Goal: Download file/media

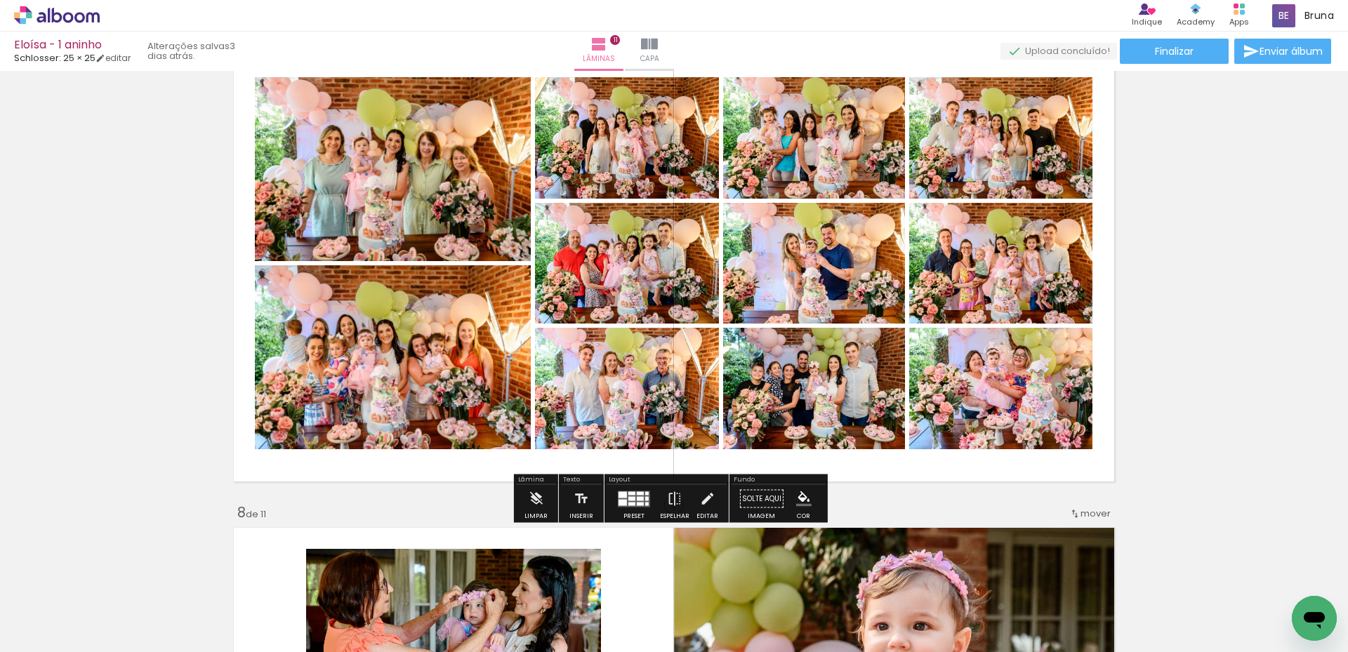
scroll to position [2901, 0]
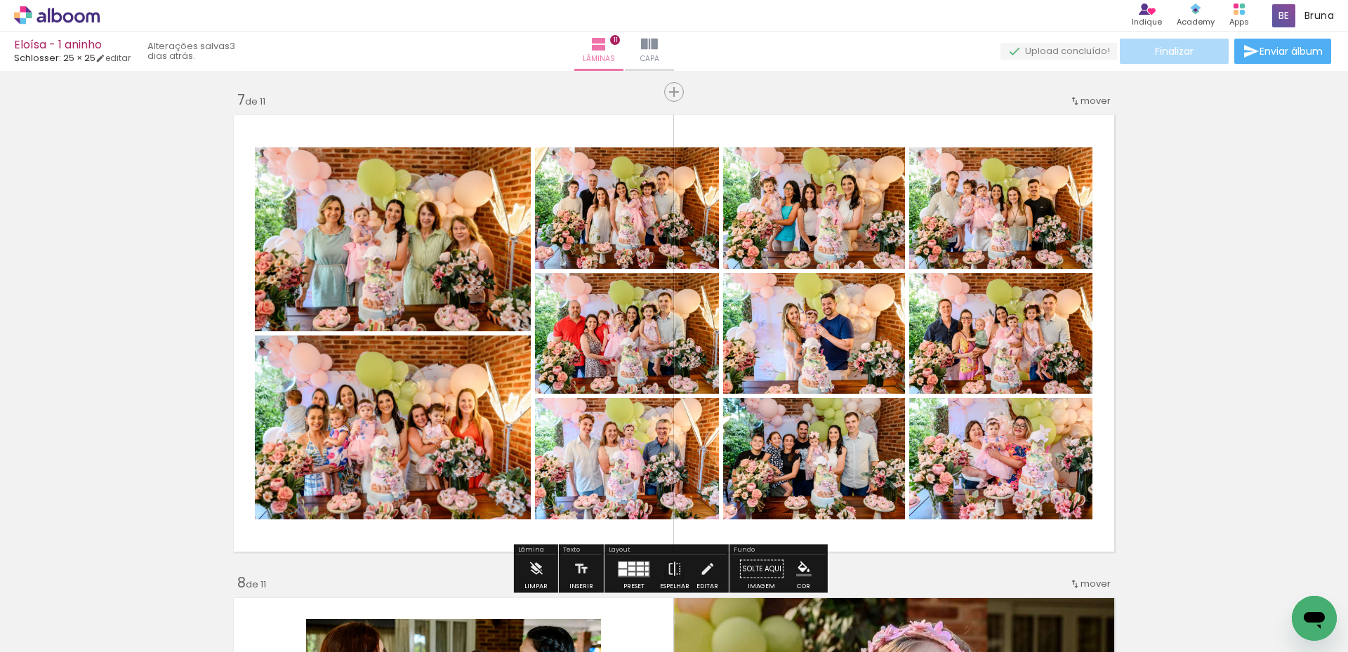
click at [1185, 54] on span "Finalizar" at bounding box center [1174, 51] width 39 height 10
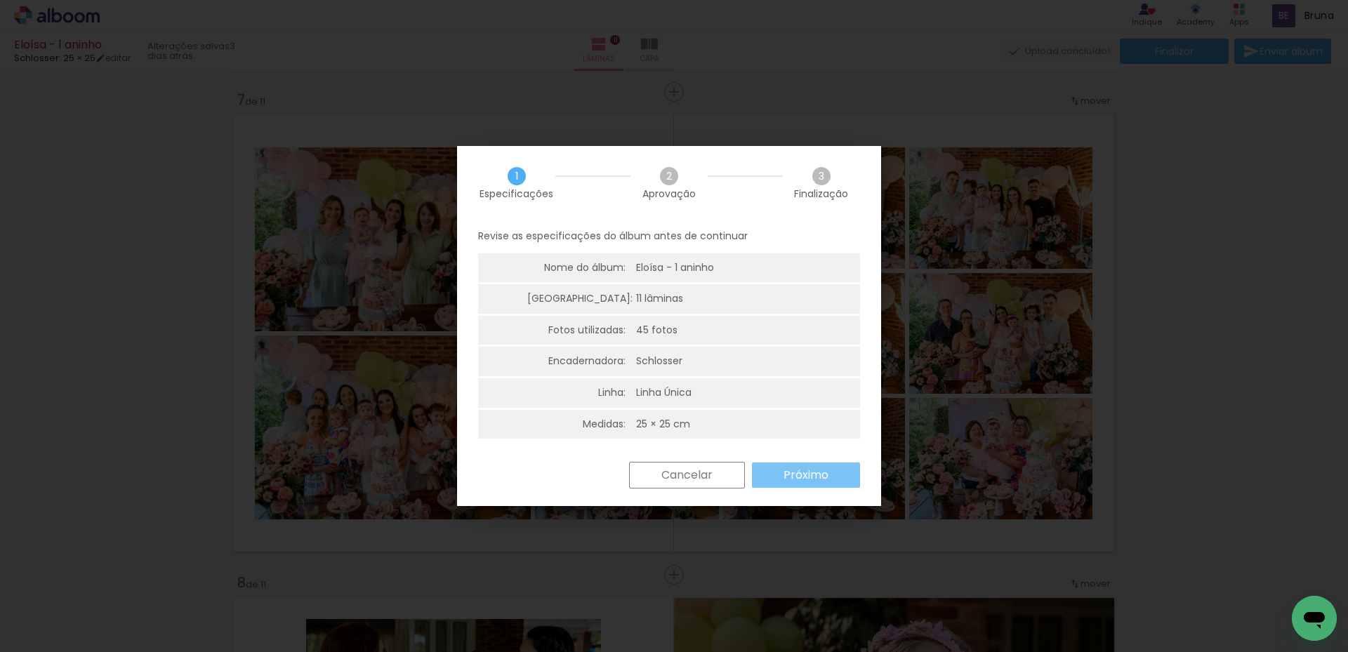
drag, startPoint x: 788, startPoint y: 486, endPoint x: 699, endPoint y: 475, distance: 89.2
click at [700, 475] on div "Cancelar Próximo" at bounding box center [741, 475] width 238 height 27
click at [0, 0] on slot "Cancelar" at bounding box center [0, 0] width 0 height 0
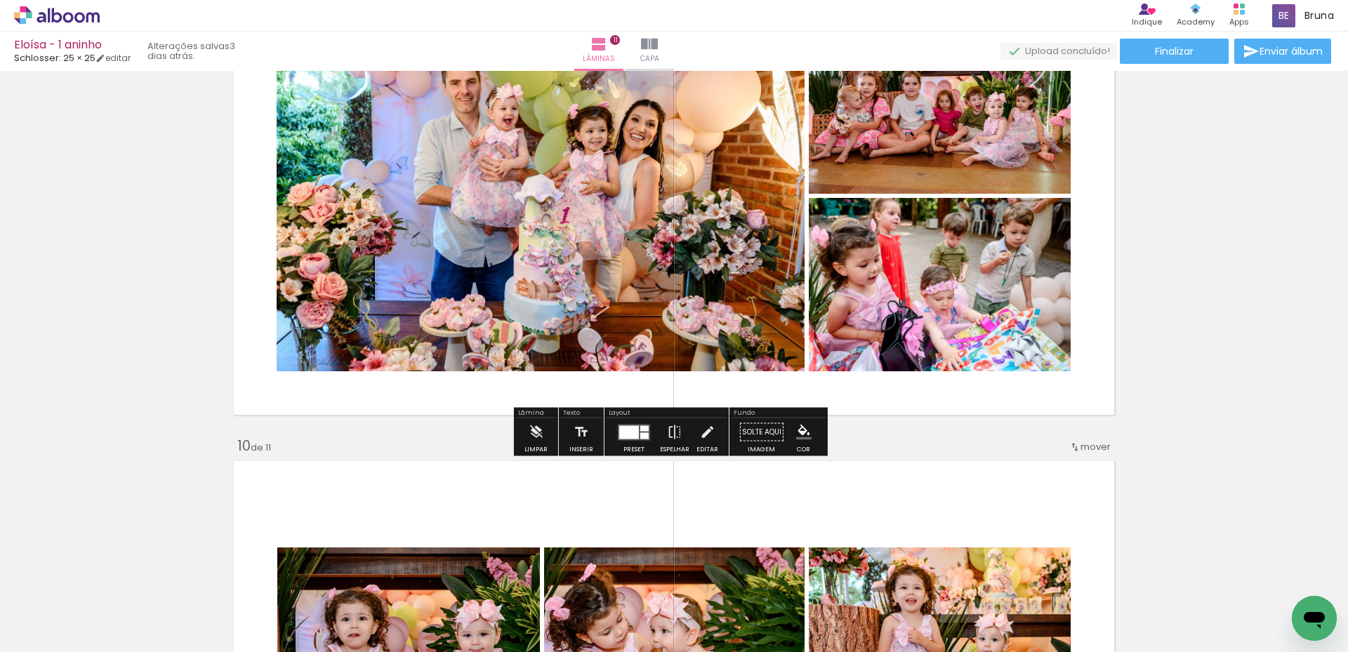
scroll to position [4235, 0]
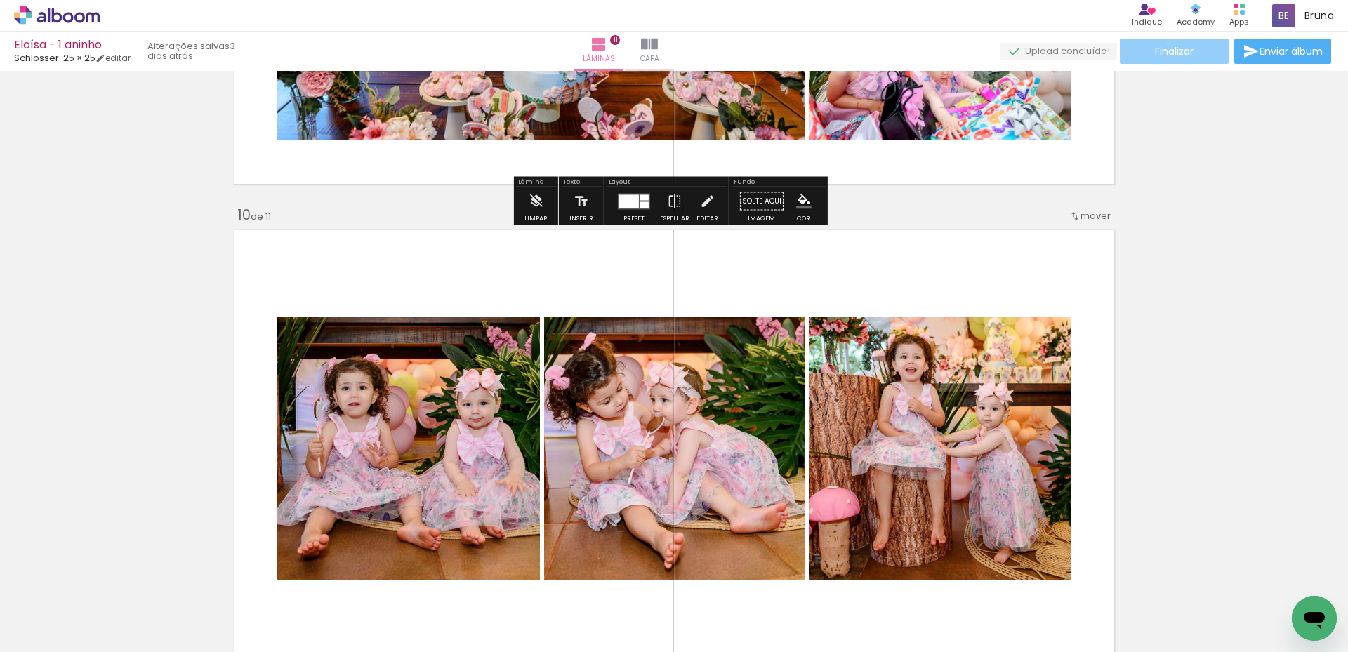
click at [1175, 52] on span "Finalizar" at bounding box center [1174, 51] width 39 height 10
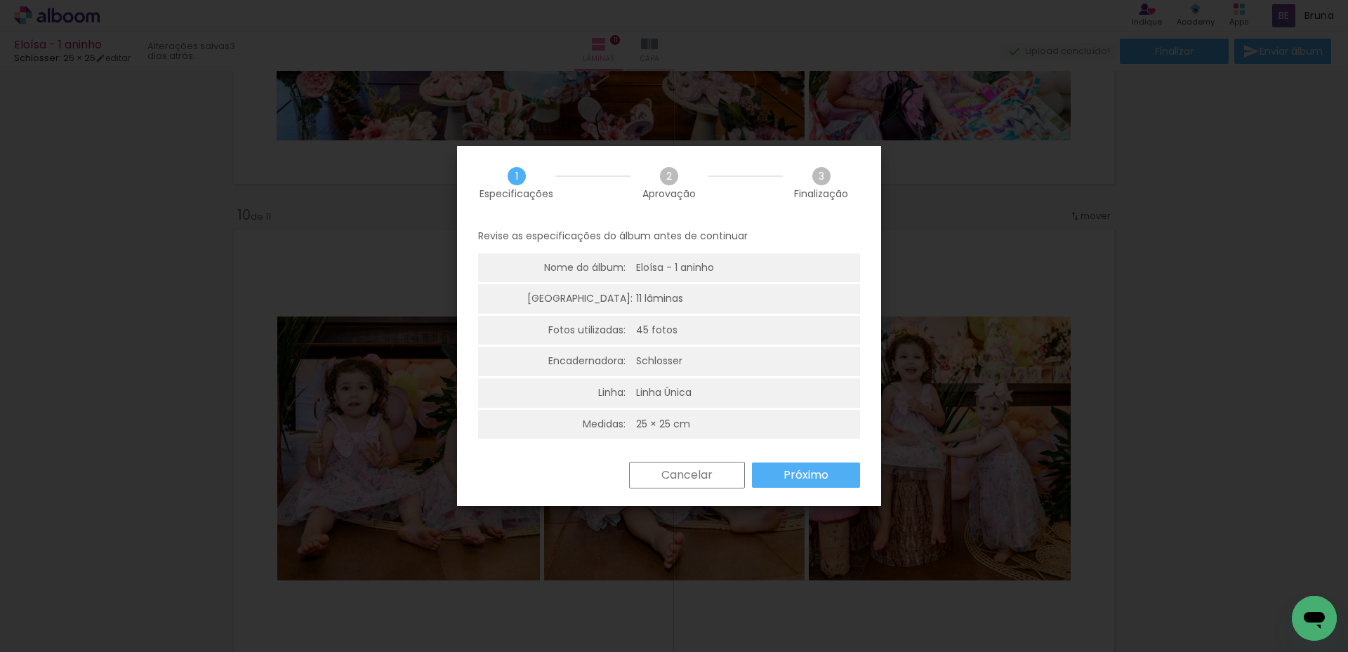
click at [0, 0] on slot "Próximo" at bounding box center [0, 0] width 0 height 0
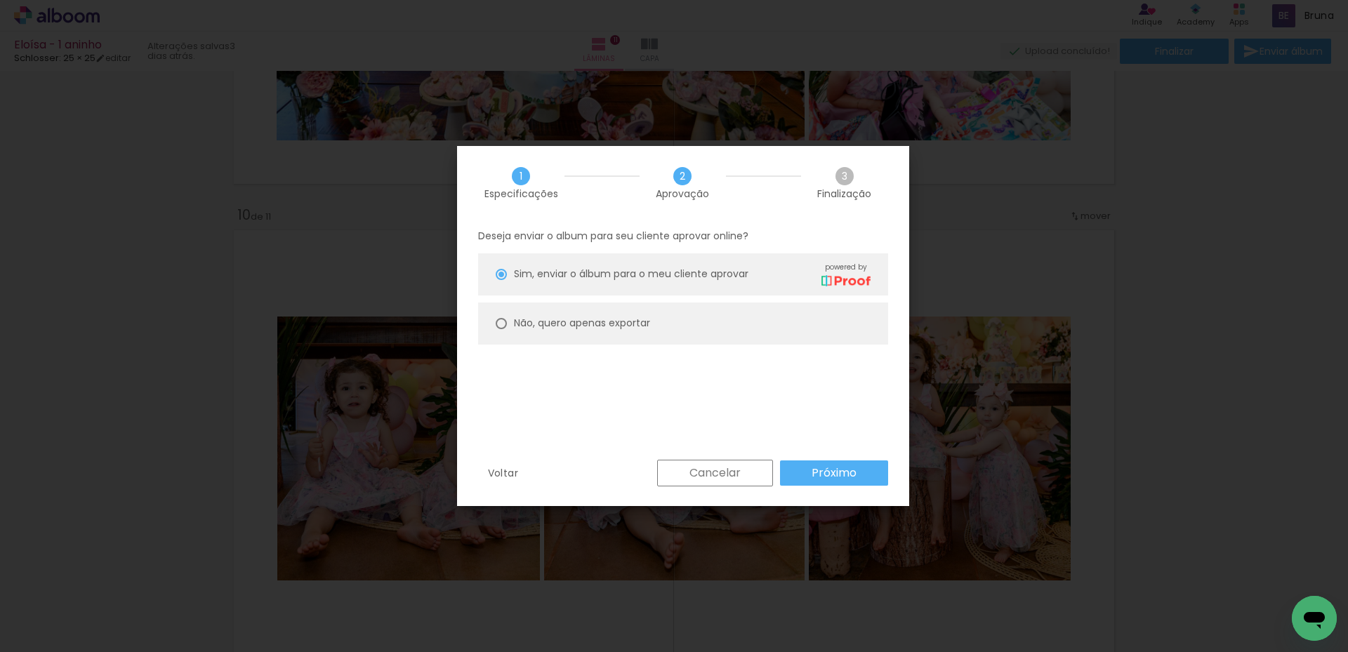
click at [658, 317] on paper-radio-button "Não, quero apenas exportar" at bounding box center [683, 324] width 410 height 42
type paper-radio-button "on"
click at [824, 463] on paper-button "Próximo" at bounding box center [834, 473] width 108 height 25
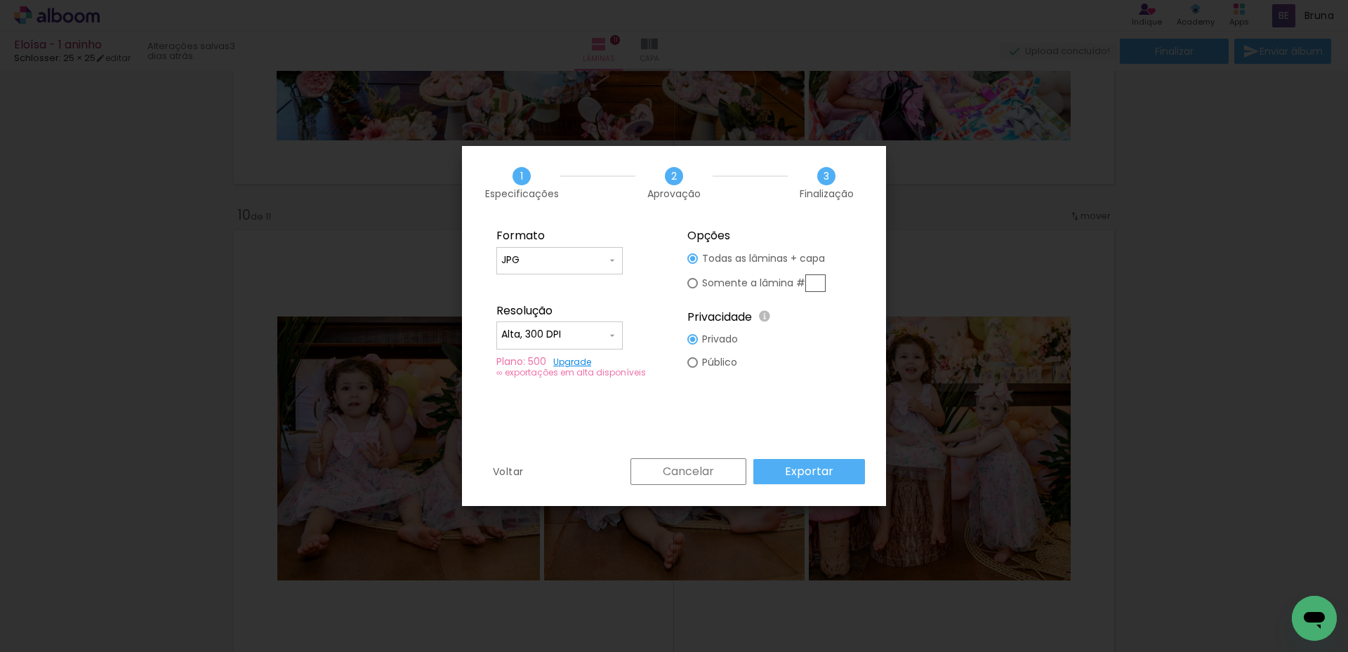
type input "Alta, 300 DPI"
click at [0, 0] on slot "Exportar" at bounding box center [0, 0] width 0 height 0
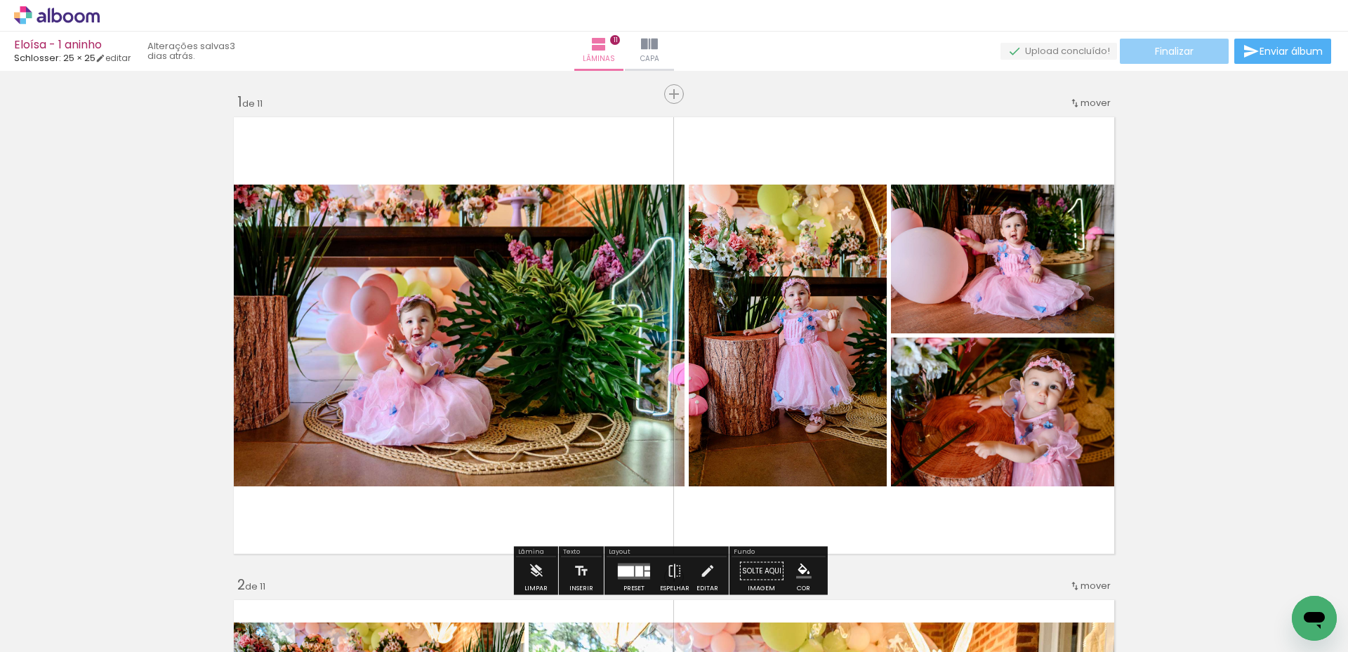
click at [1157, 56] on span "Finalizar" at bounding box center [1174, 51] width 39 height 10
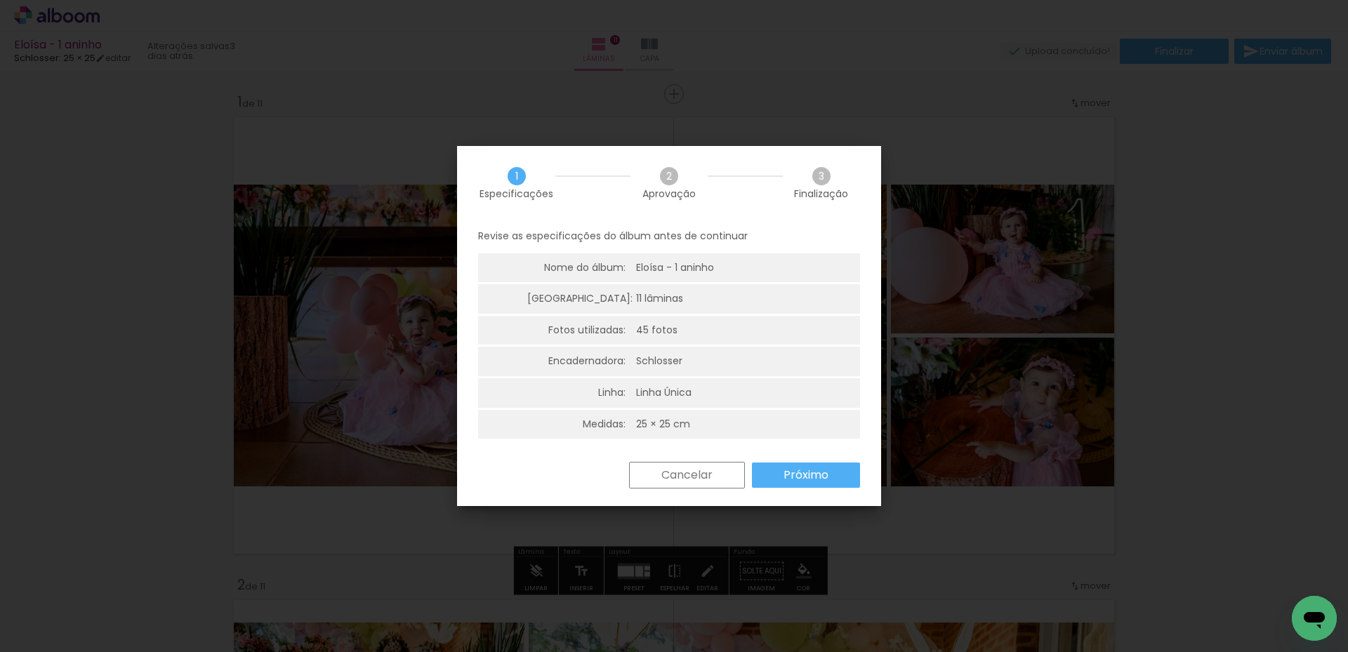
click at [840, 480] on paper-button "Próximo" at bounding box center [806, 475] width 108 height 25
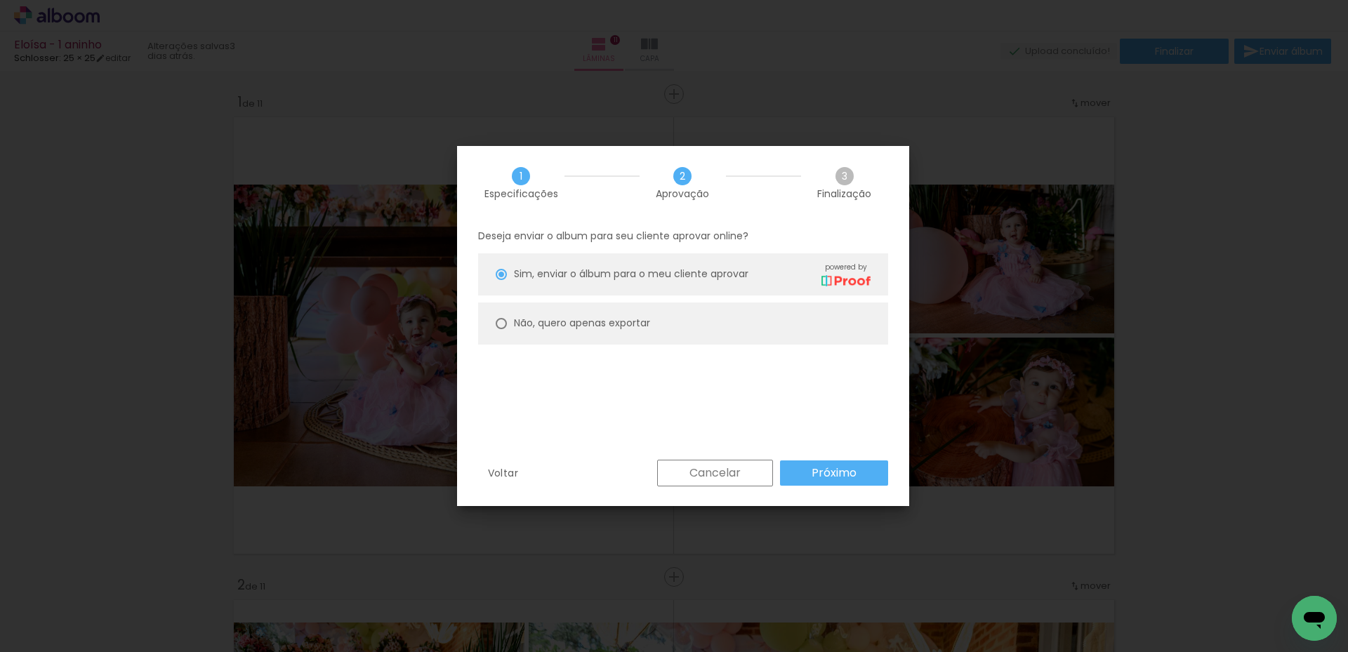
click at [734, 335] on paper-radio-button "Não, quero apenas exportar" at bounding box center [683, 324] width 410 height 42
type paper-radio-button "on"
click at [0, 0] on slot "Próximo" at bounding box center [0, 0] width 0 height 0
type input "Alta, 300 DPI"
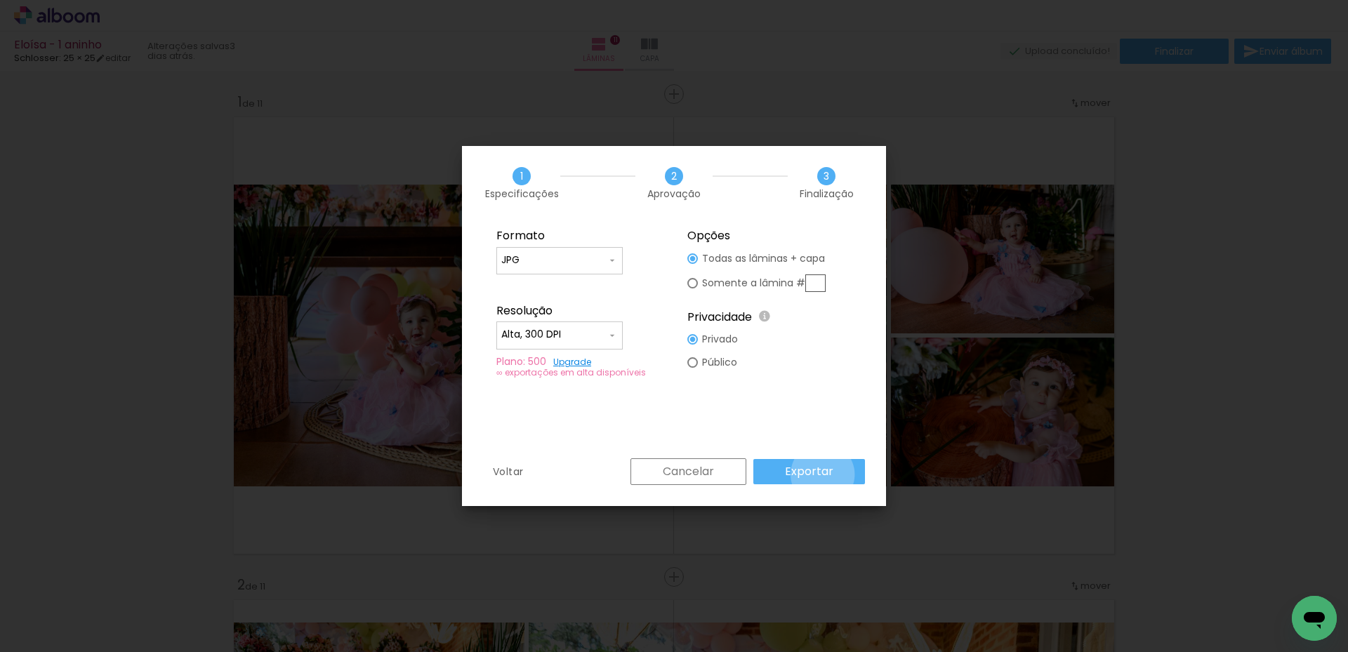
click at [0, 0] on slot "Exportar" at bounding box center [0, 0] width 0 height 0
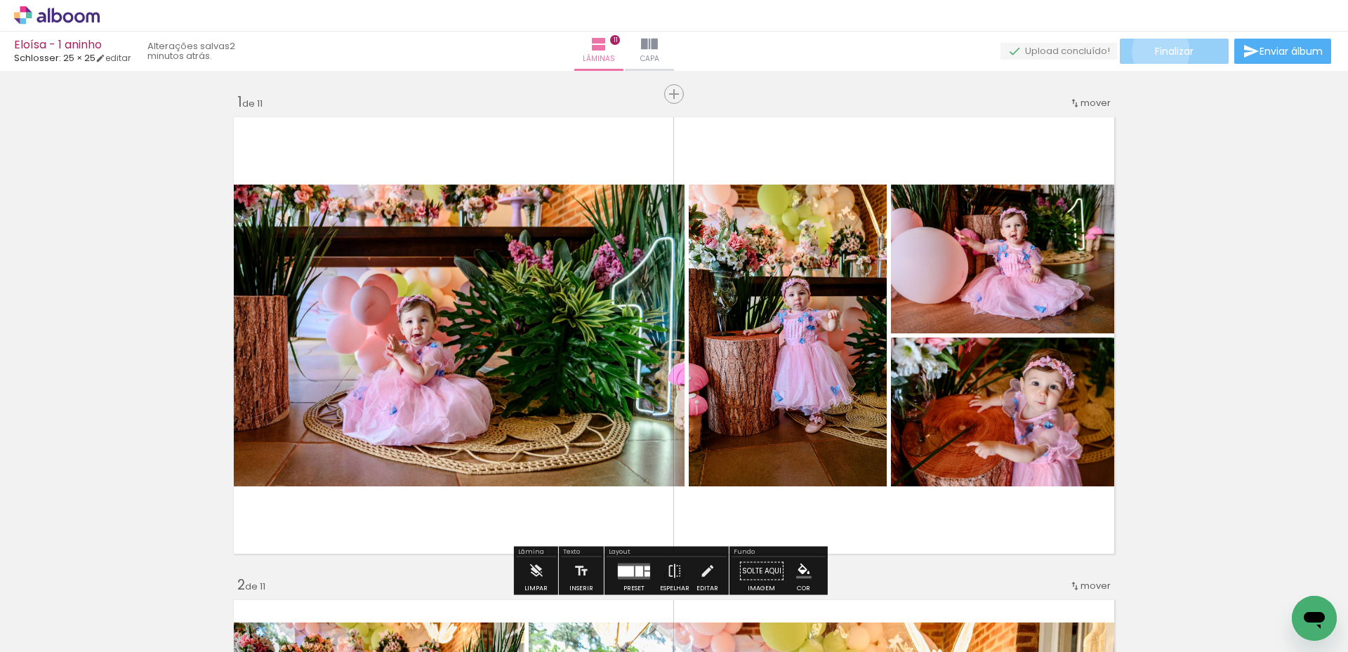
click at [1156, 51] on span "Finalizar" at bounding box center [1174, 51] width 39 height 10
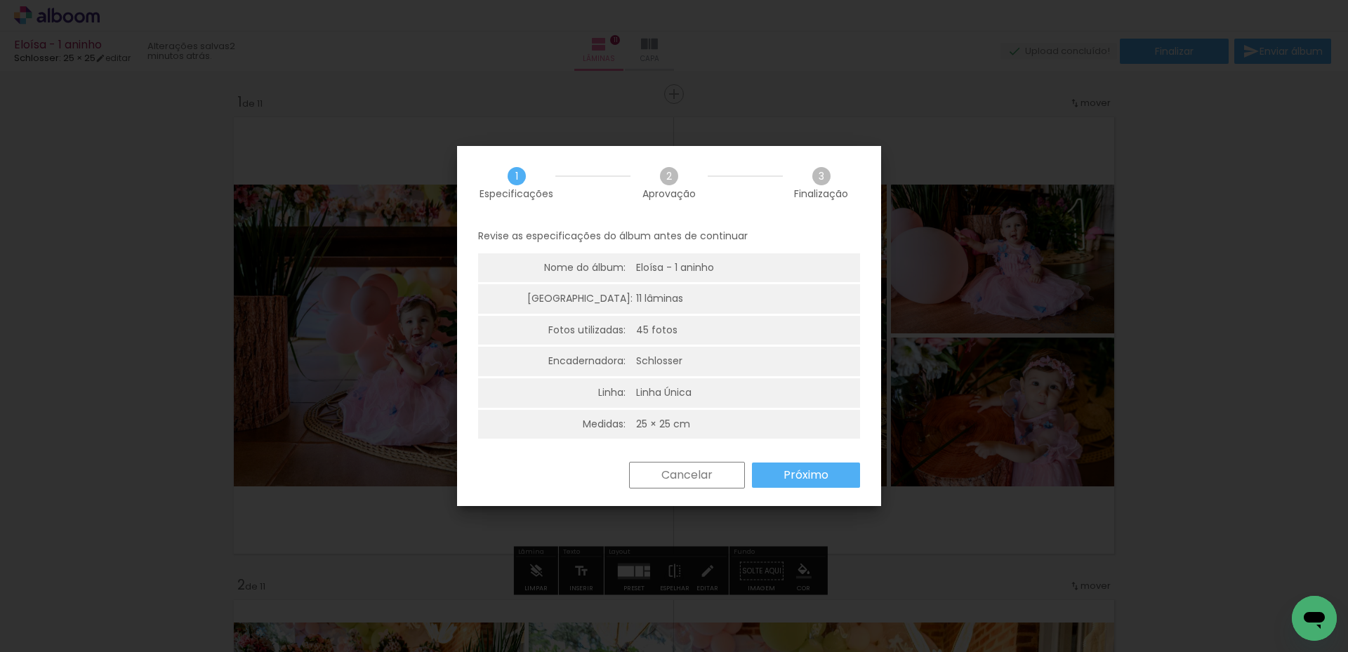
click at [0, 0] on slot "Próximo" at bounding box center [0, 0] width 0 height 0
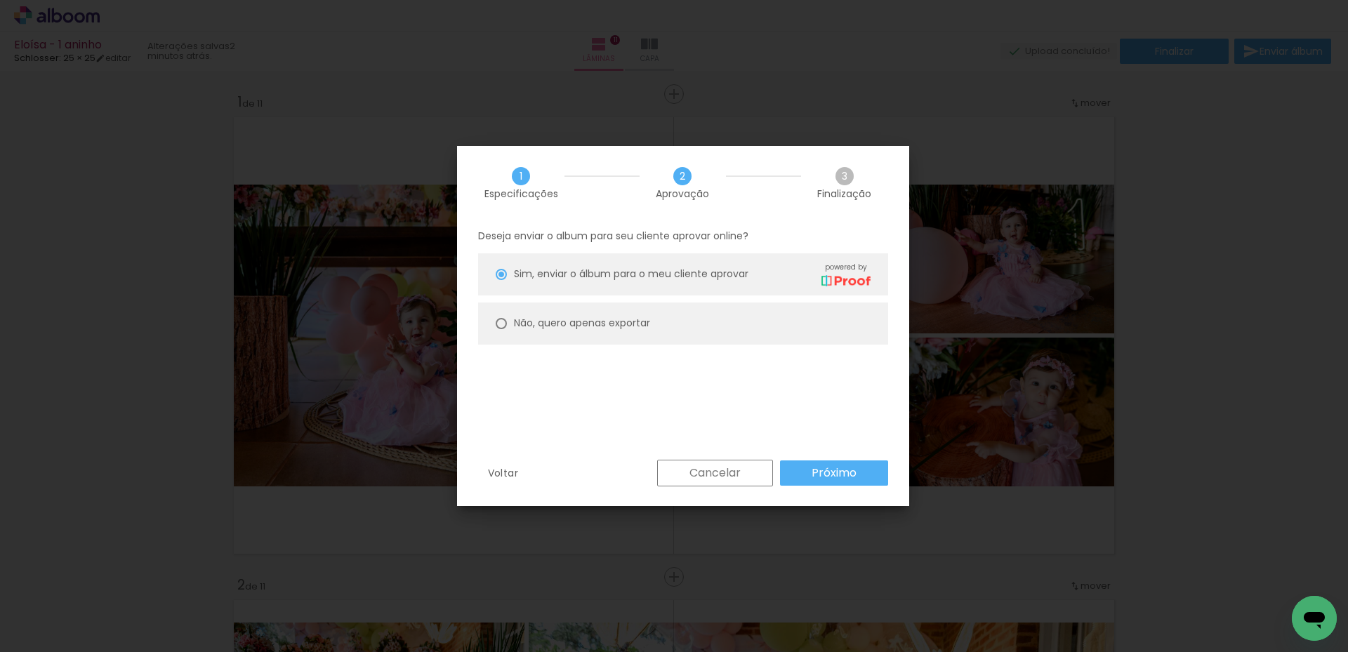
click at [640, 304] on paper-radio-button "Não, quero apenas exportar" at bounding box center [683, 324] width 410 height 42
type paper-radio-button "on"
click at [855, 489] on div "Voltar Cancelar Próximo" at bounding box center [683, 484] width 452 height 48
click at [857, 475] on paper-button "Próximo" at bounding box center [834, 473] width 108 height 25
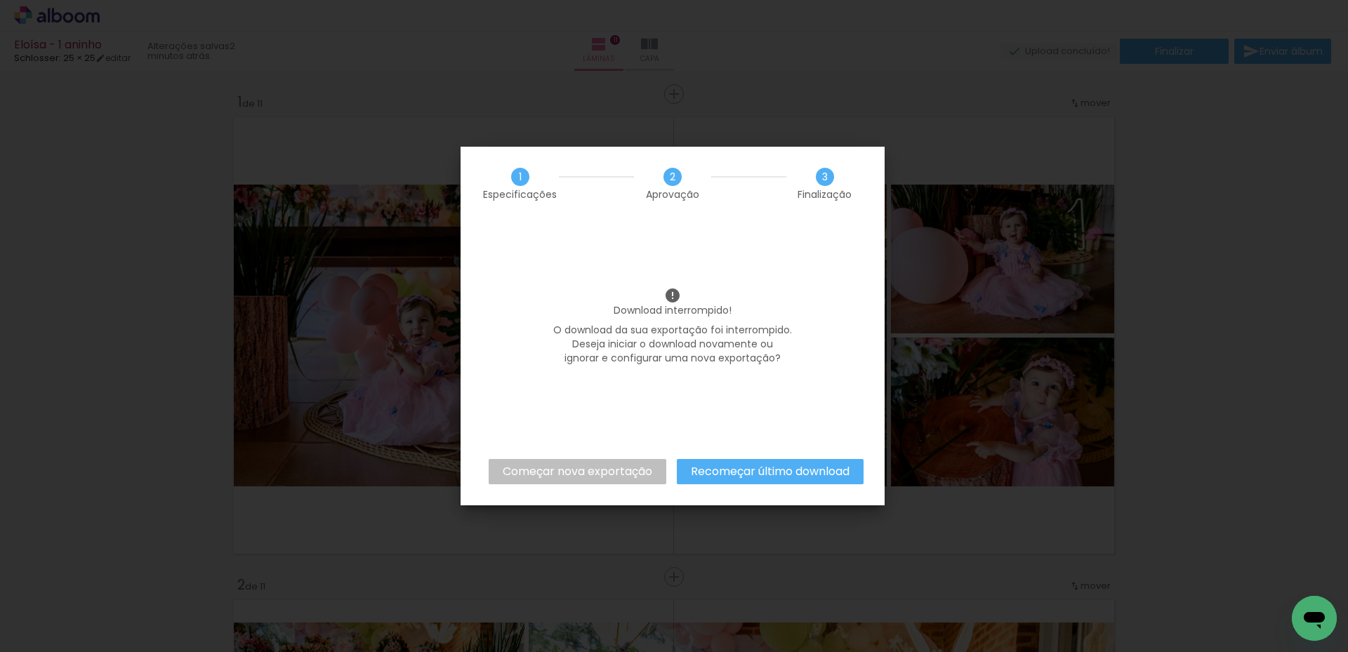
click at [0, 0] on slot "Recomeçar último download" at bounding box center [0, 0] width 0 height 0
